Goal: Navigation & Orientation: Find specific page/section

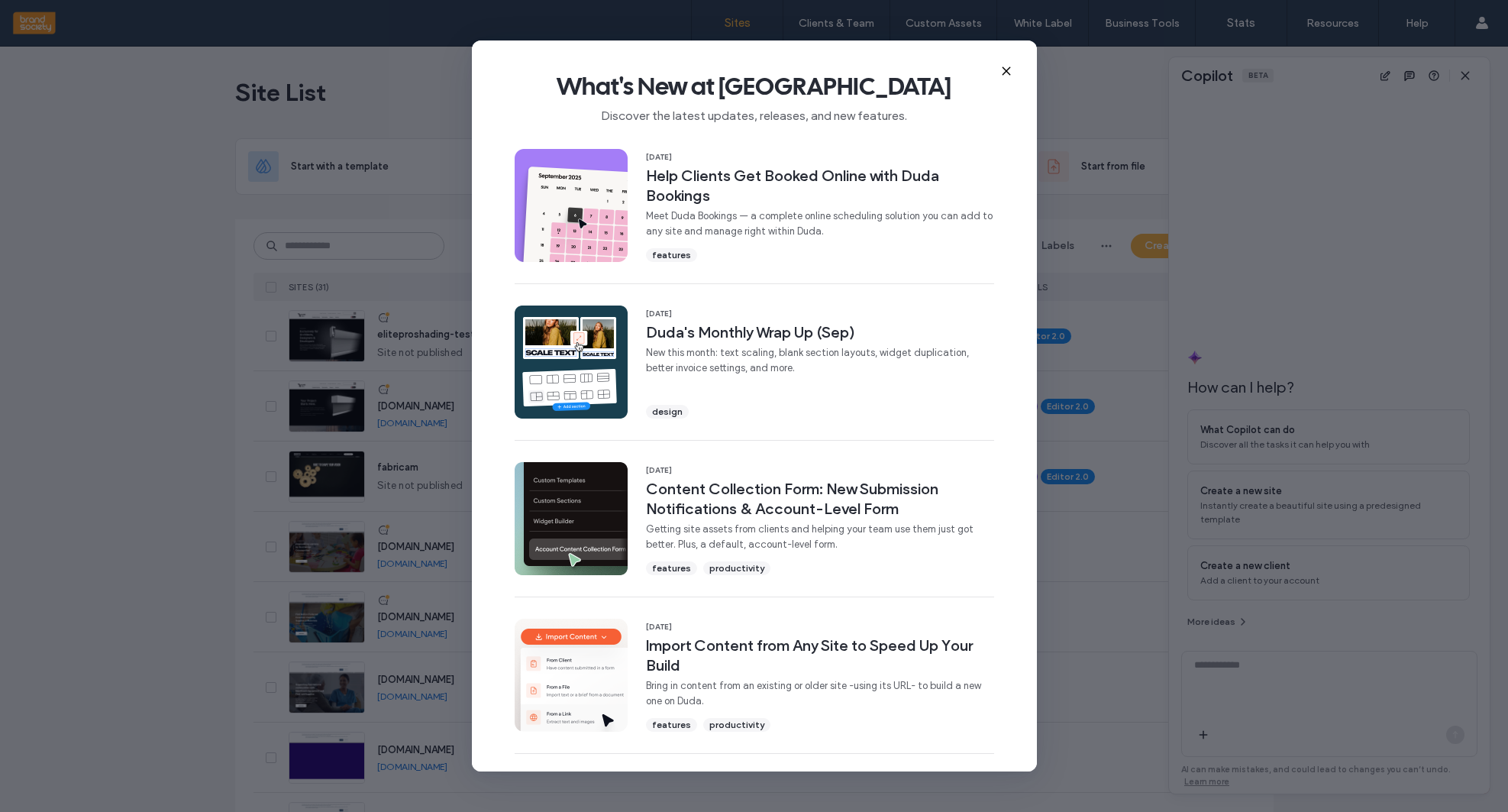
click at [1006, 70] on icon at bounding box center [1006, 70] width 12 height 12
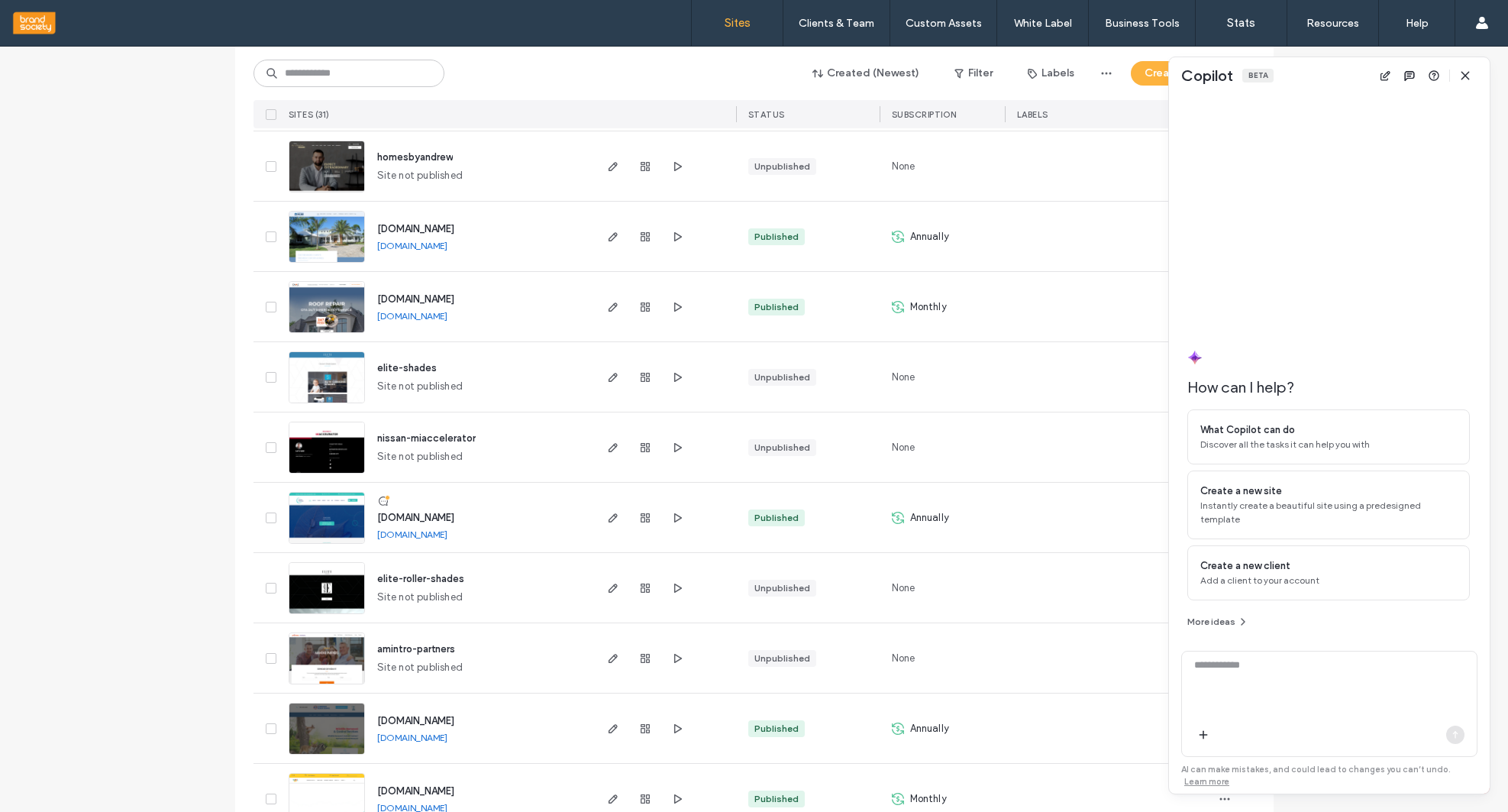
scroll to position [1226, 0]
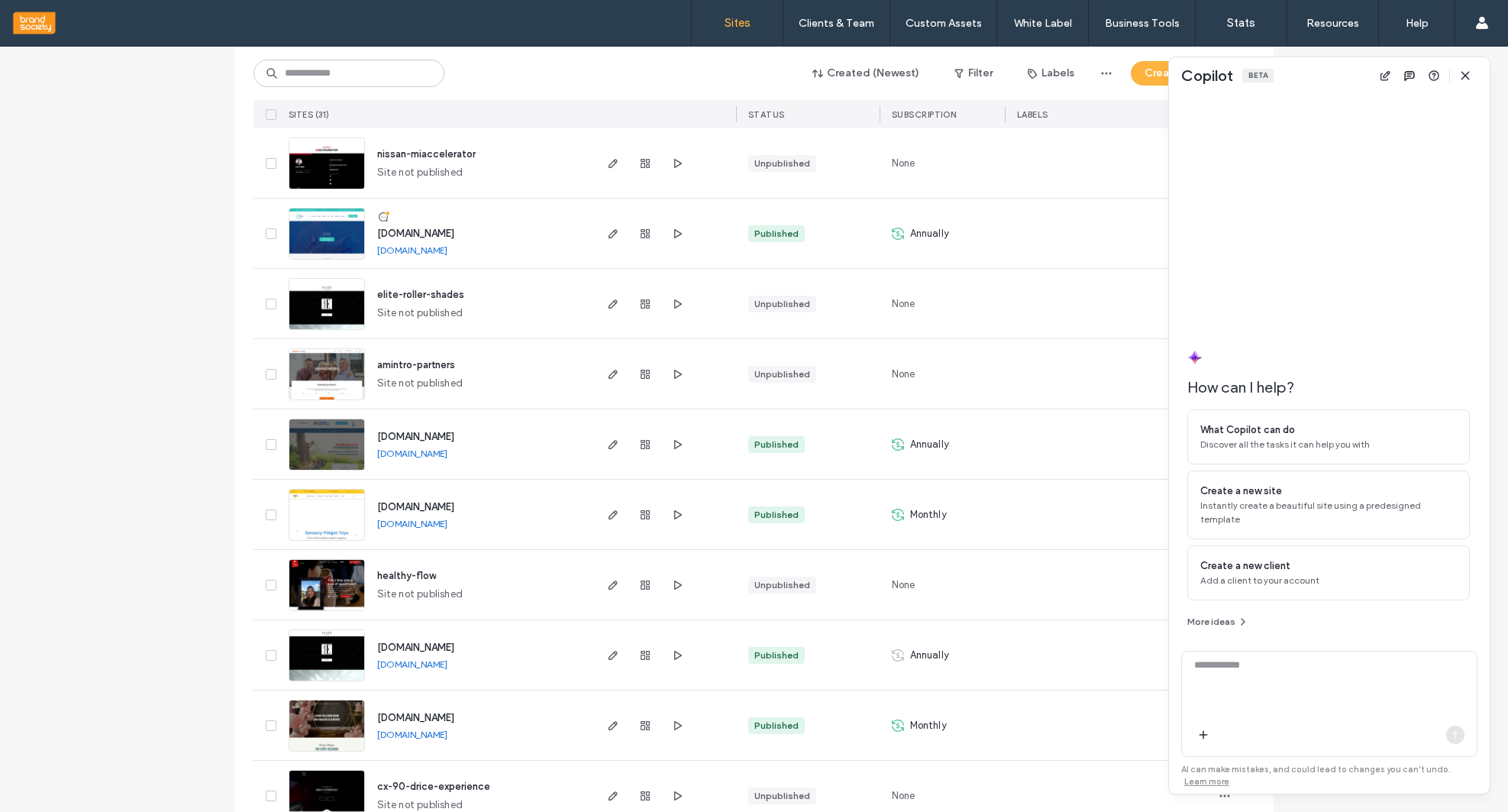
click at [430, 502] on span "www.fidgetdash.com" at bounding box center [415, 506] width 77 height 11
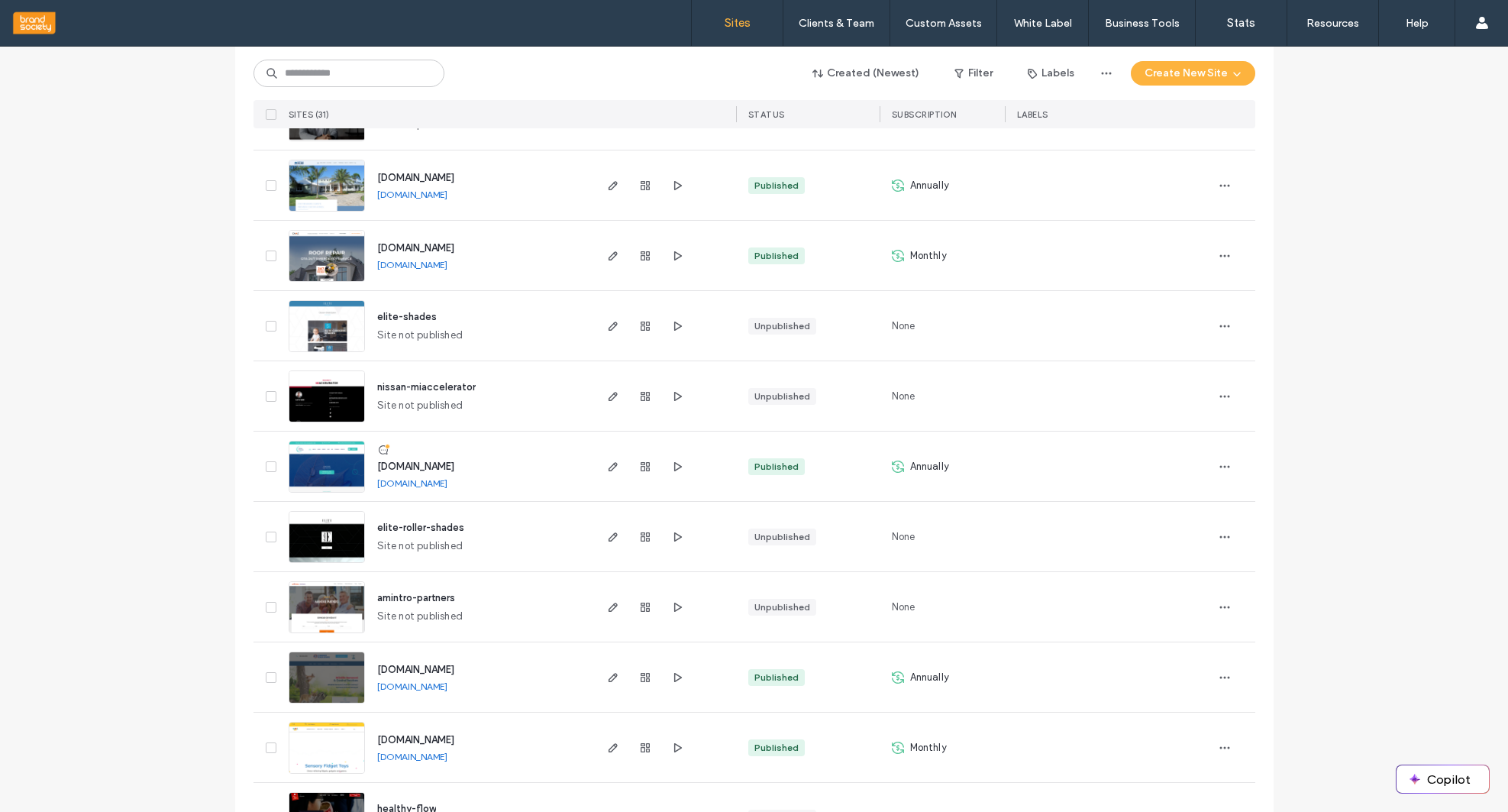
scroll to position [1310, 0]
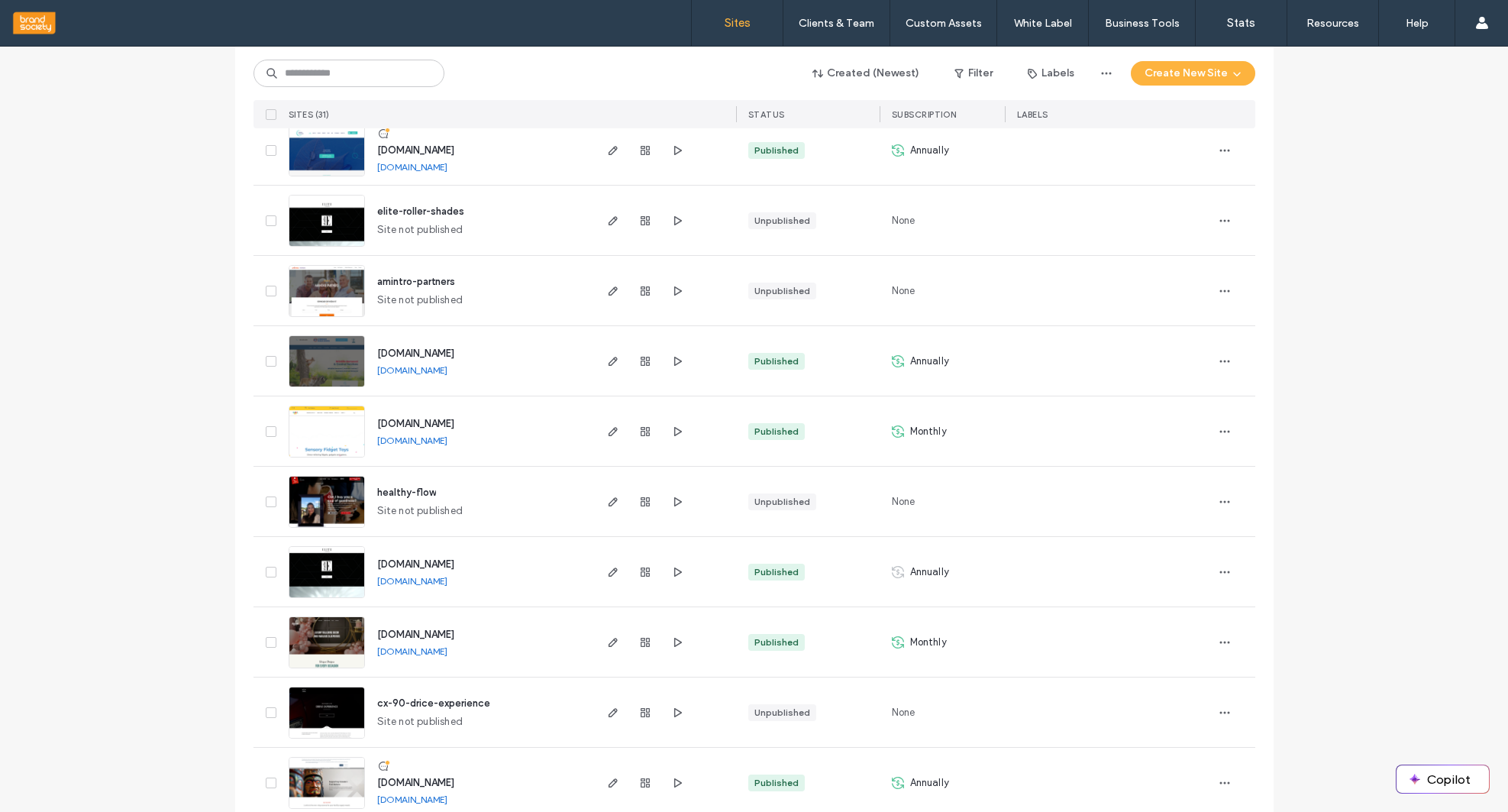
click at [447, 421] on span "www.fidgetdash.com" at bounding box center [415, 423] width 77 height 11
